Goal: Navigation & Orientation: Find specific page/section

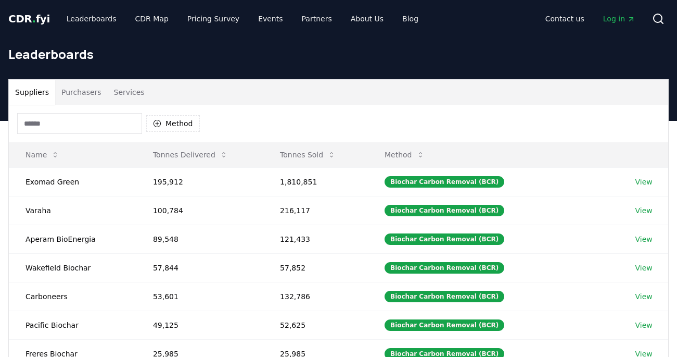
click at [82, 94] on button "Purchasers" at bounding box center [81, 92] width 53 height 25
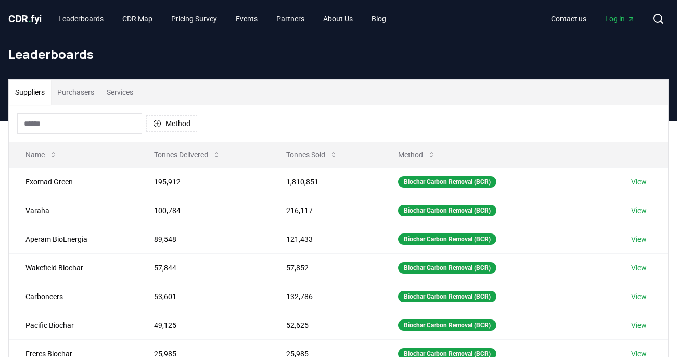
click at [28, 17] on span "CDR . fyi" at bounding box center [24, 18] width 33 height 12
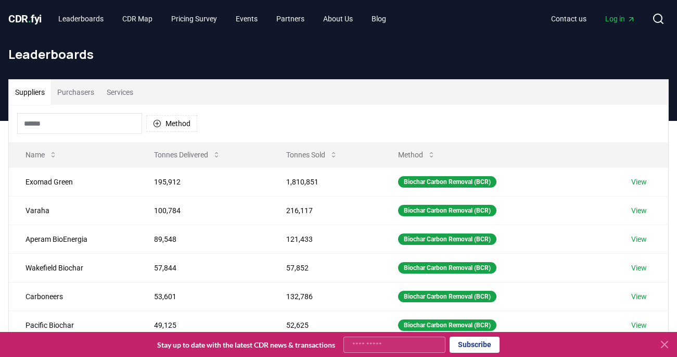
click at [31, 19] on span "." at bounding box center [29, 18] width 3 height 12
